Goal: Information Seeking & Learning: Find specific fact

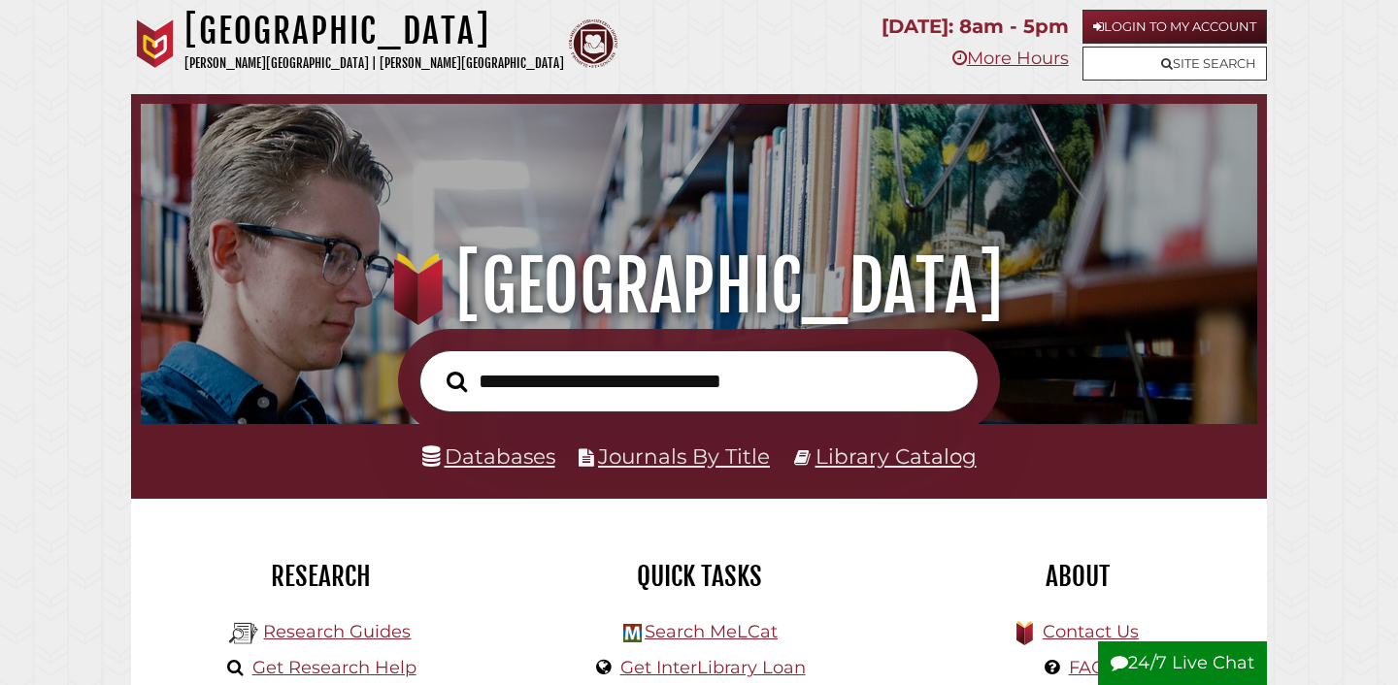
scroll to position [369, 1107]
click at [605, 374] on input "text" at bounding box center [698, 381] width 559 height 63
type input "**********"
click at [437, 366] on button "Search" at bounding box center [457, 382] width 40 height 32
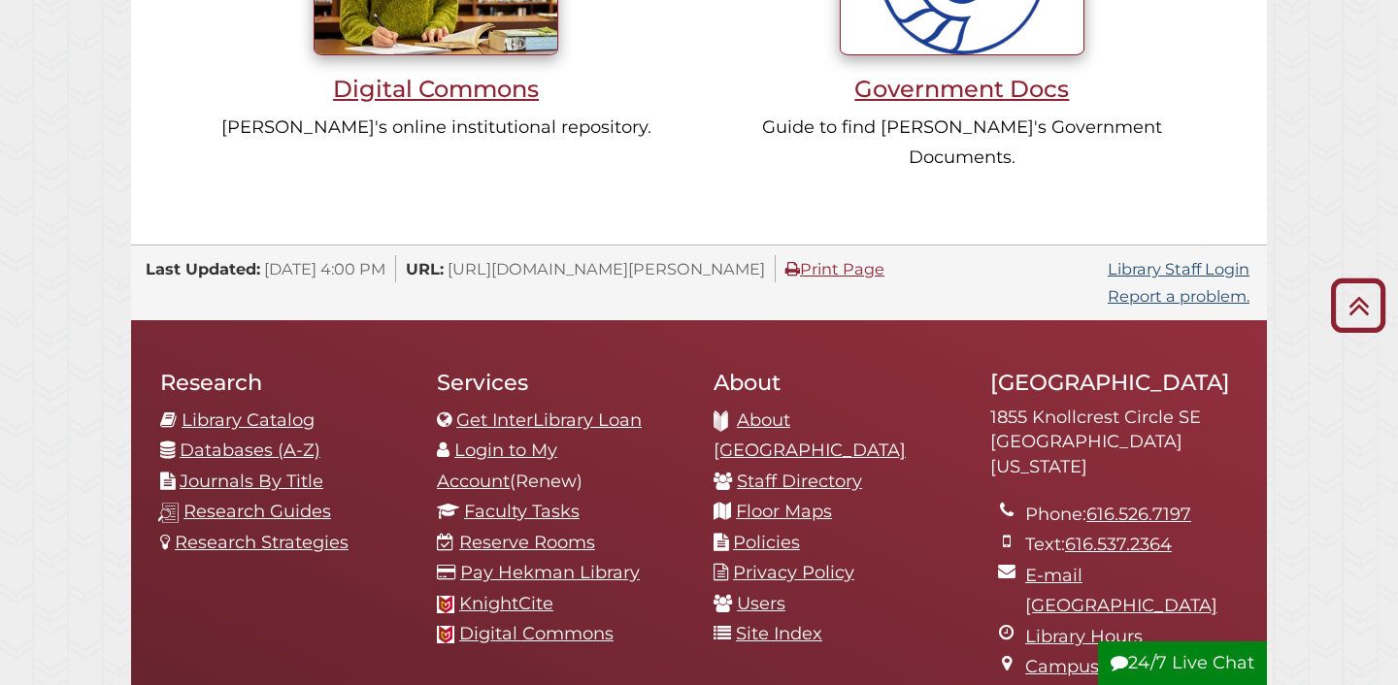
scroll to position [1876, 0]
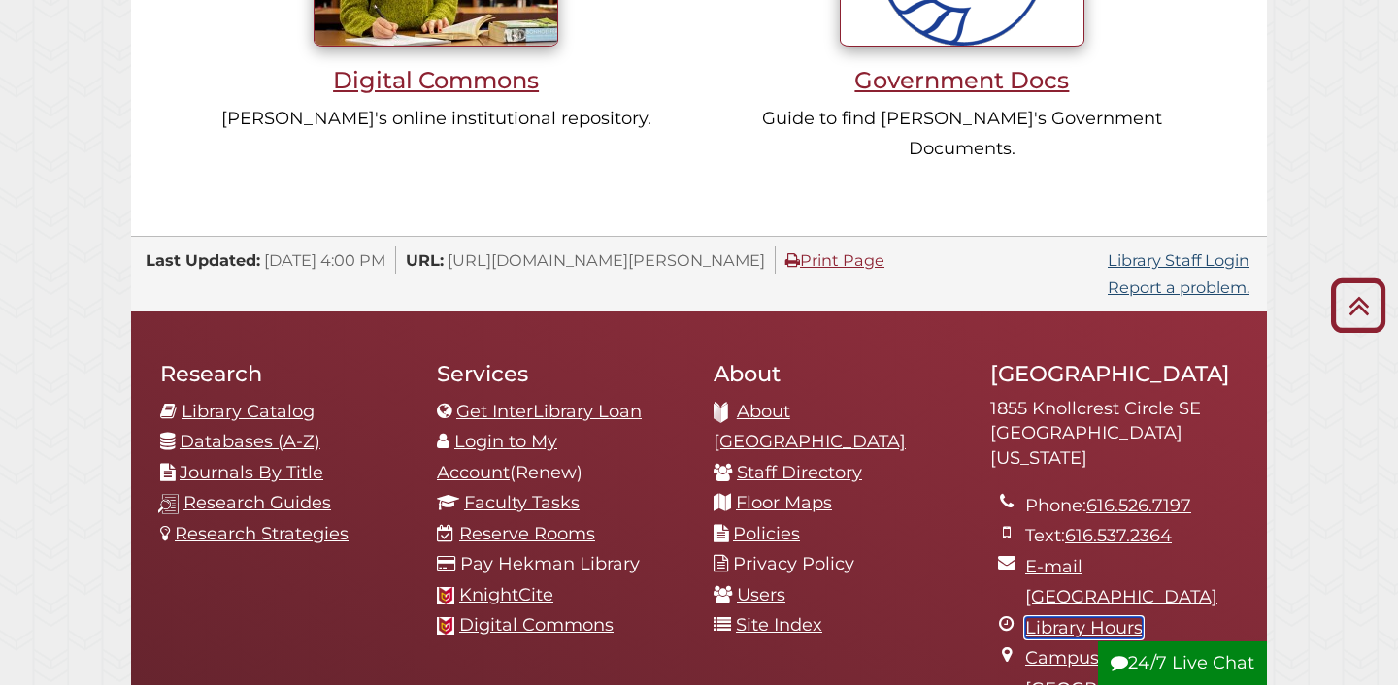
click at [1066, 617] on link "Library Hours" at bounding box center [1083, 627] width 117 height 21
